Goal: Find specific page/section: Find specific page/section

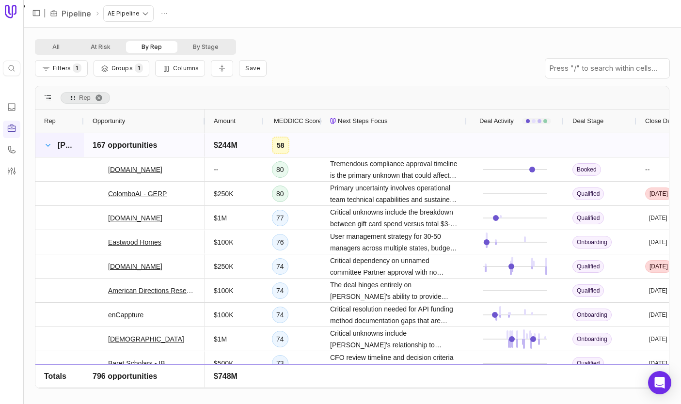
click at [47, 146] on span at bounding box center [48, 145] width 8 height 8
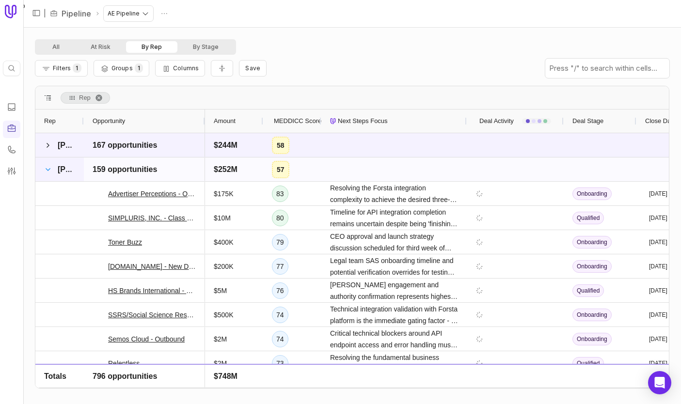
click at [46, 170] on span at bounding box center [48, 170] width 8 height 8
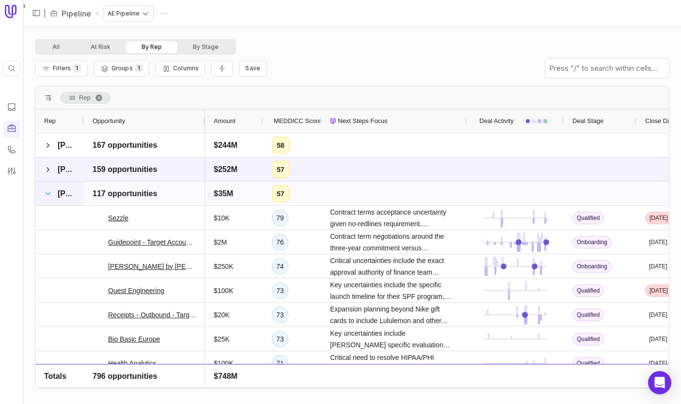
click at [47, 192] on span at bounding box center [48, 194] width 8 height 8
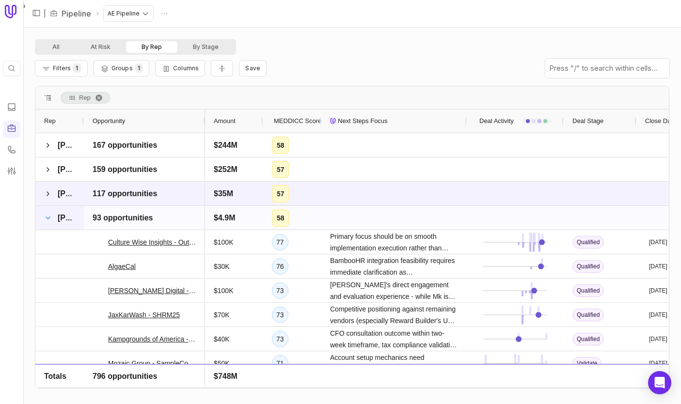
click at [49, 217] on span at bounding box center [48, 218] width 8 height 8
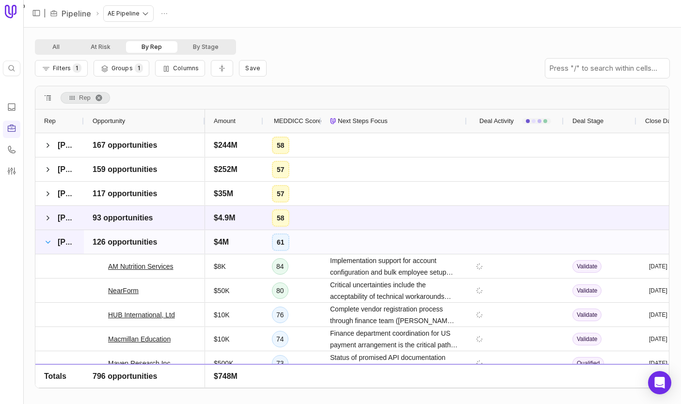
click at [48, 242] on span at bounding box center [48, 242] width 8 height 8
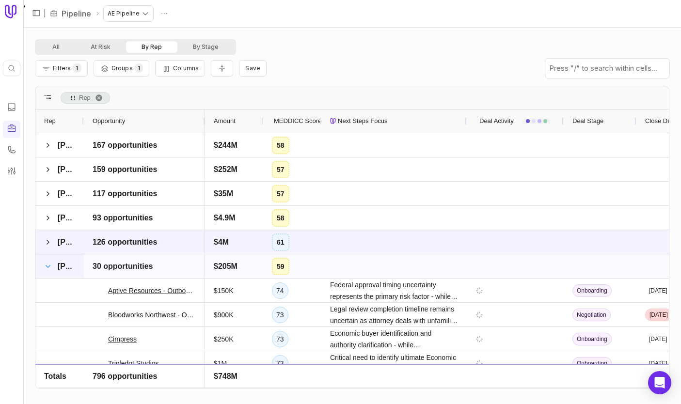
click at [50, 268] on span at bounding box center [48, 267] width 8 height 8
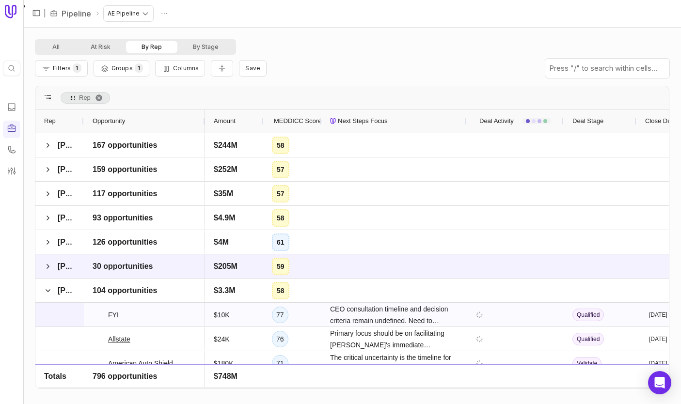
scroll to position [65, 0]
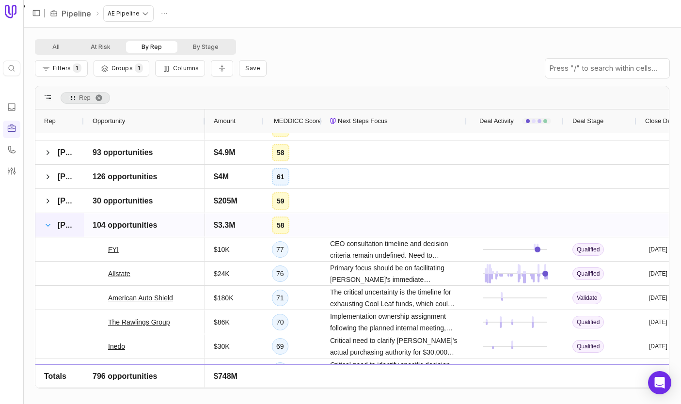
click at [47, 227] on span at bounding box center [48, 225] width 8 height 8
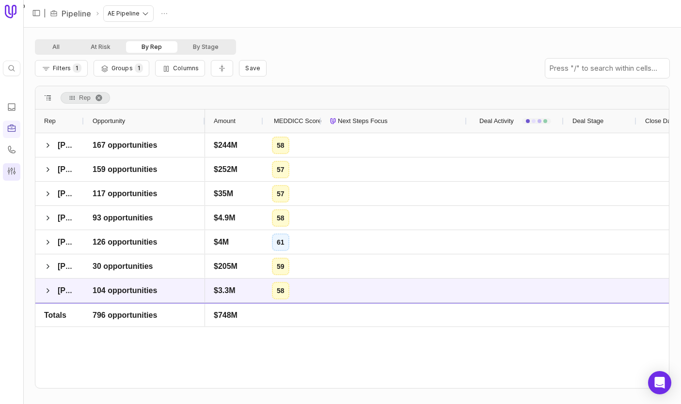
click at [10, 173] on icon at bounding box center [12, 171] width 10 height 10
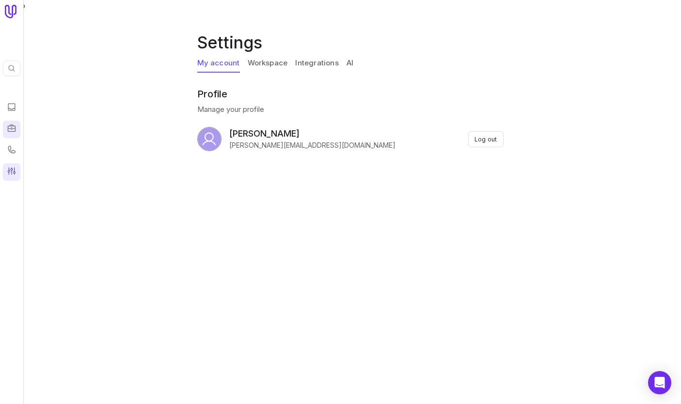
click at [16, 125] on icon at bounding box center [12, 129] width 10 height 10
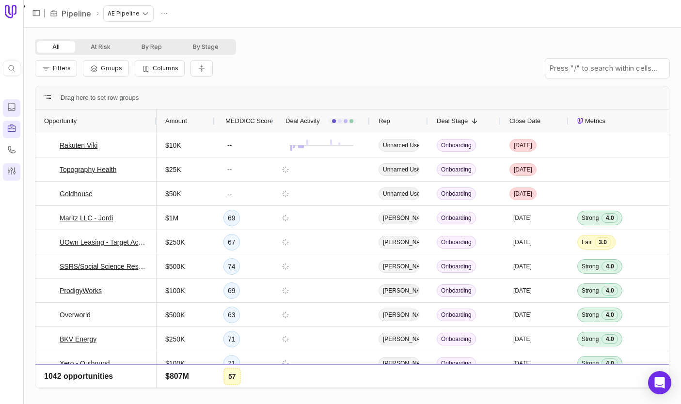
click at [16, 106] on icon at bounding box center [12, 107] width 10 height 10
click at [14, 127] on icon at bounding box center [12, 129] width 10 height 10
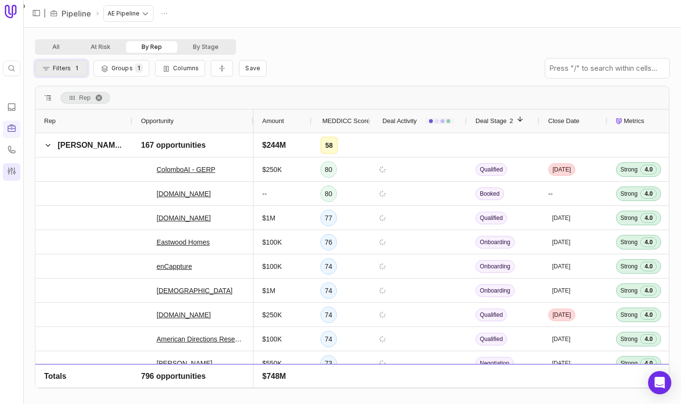
click at [60, 73] on button "Filters 1" at bounding box center [61, 68] width 53 height 16
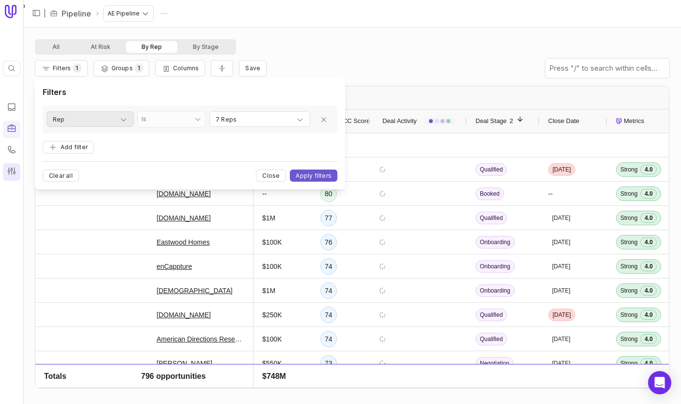
click at [100, 123] on div "Rep" at bounding box center [90, 120] width 75 height 12
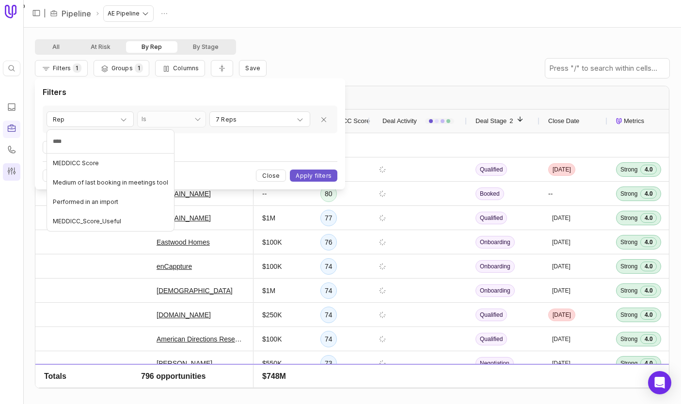
type input "*****"
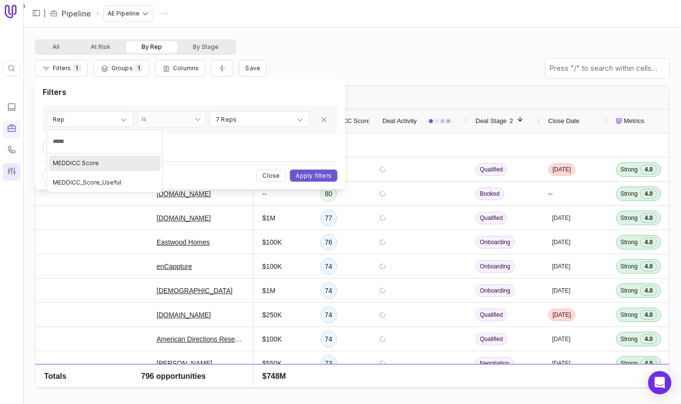
click at [91, 171] on li "MEDDICC Score" at bounding box center [104, 163] width 115 height 19
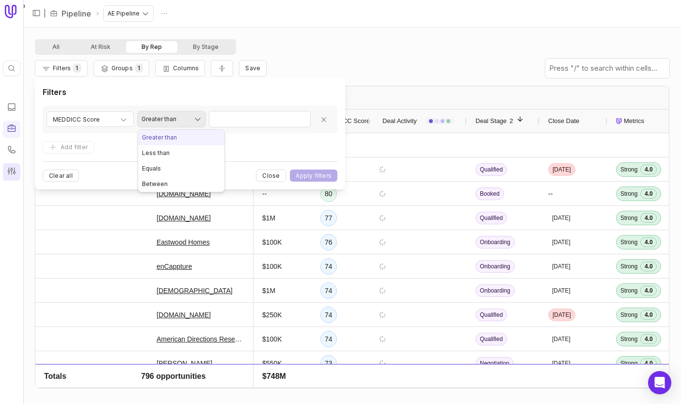
click at [199, 118] on html "Quick search... ⌘ K | Pipeline AE Pipeline All At Risk By Rep By Stage Filters …" at bounding box center [340, 202] width 681 height 404
click at [295, 152] on html "Quick search... ⌘ K | Pipeline AE Pipeline All At Risk By Rep By Stage Filters …" at bounding box center [340, 202] width 681 height 404
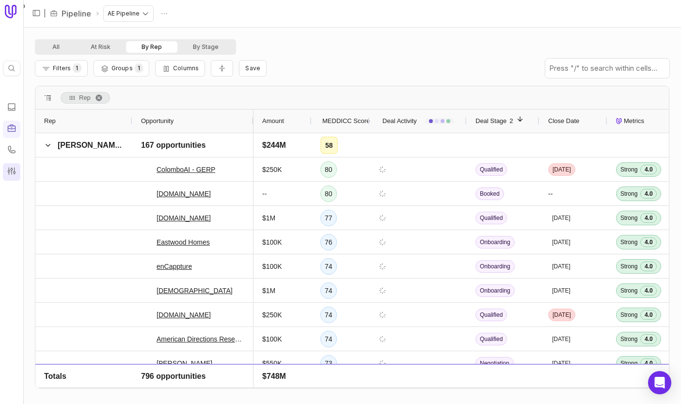
drag, startPoint x: 355, startPoint y: 42, endPoint x: 279, endPoint y: 7, distance: 83.4
click at [355, 42] on div "All At Risk By Rep By Stage" at bounding box center [352, 47] width 634 height 16
